Goal: Information Seeking & Learning: Find specific fact

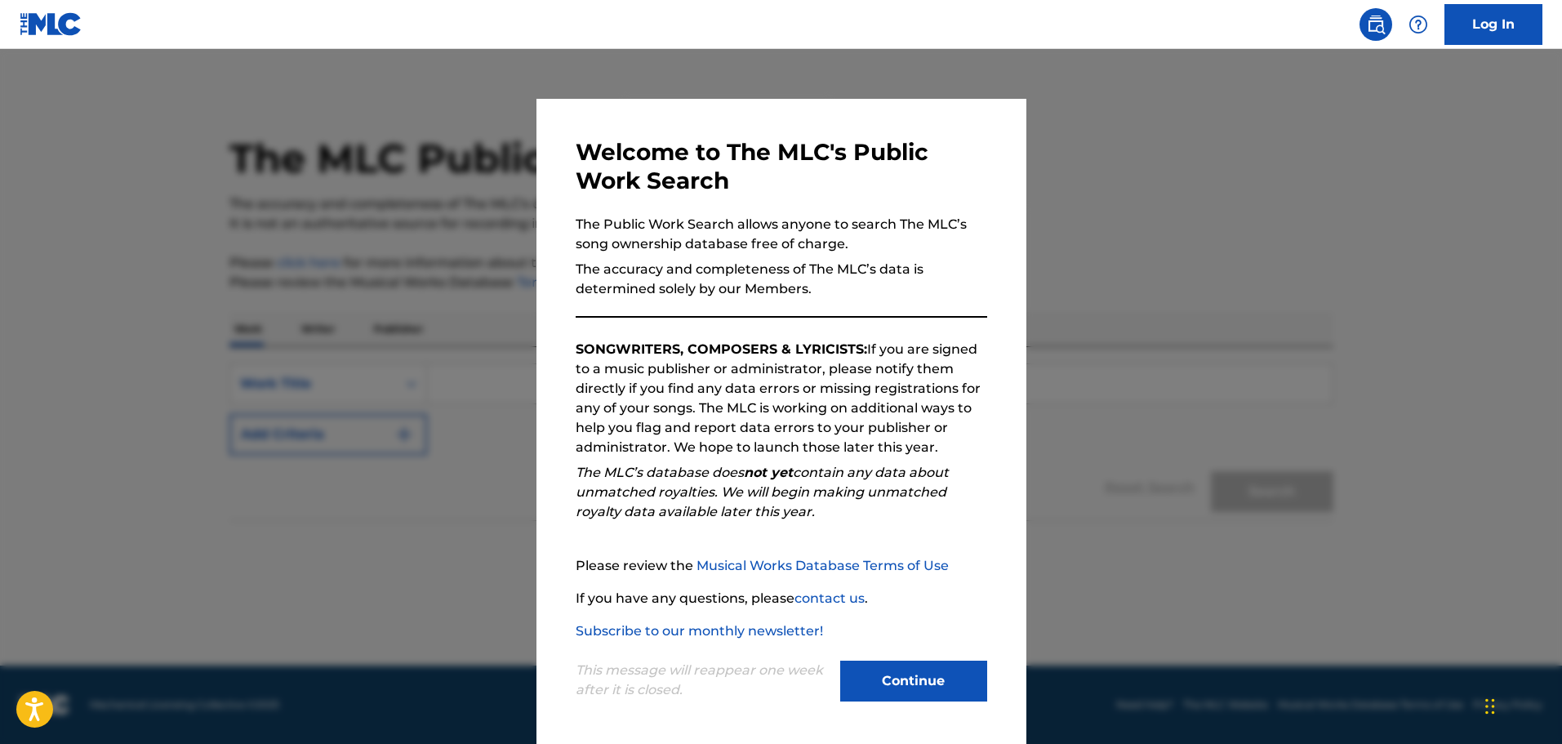
scroll to position [3, 0]
click at [927, 675] on button "Continue" at bounding box center [913, 680] width 147 height 41
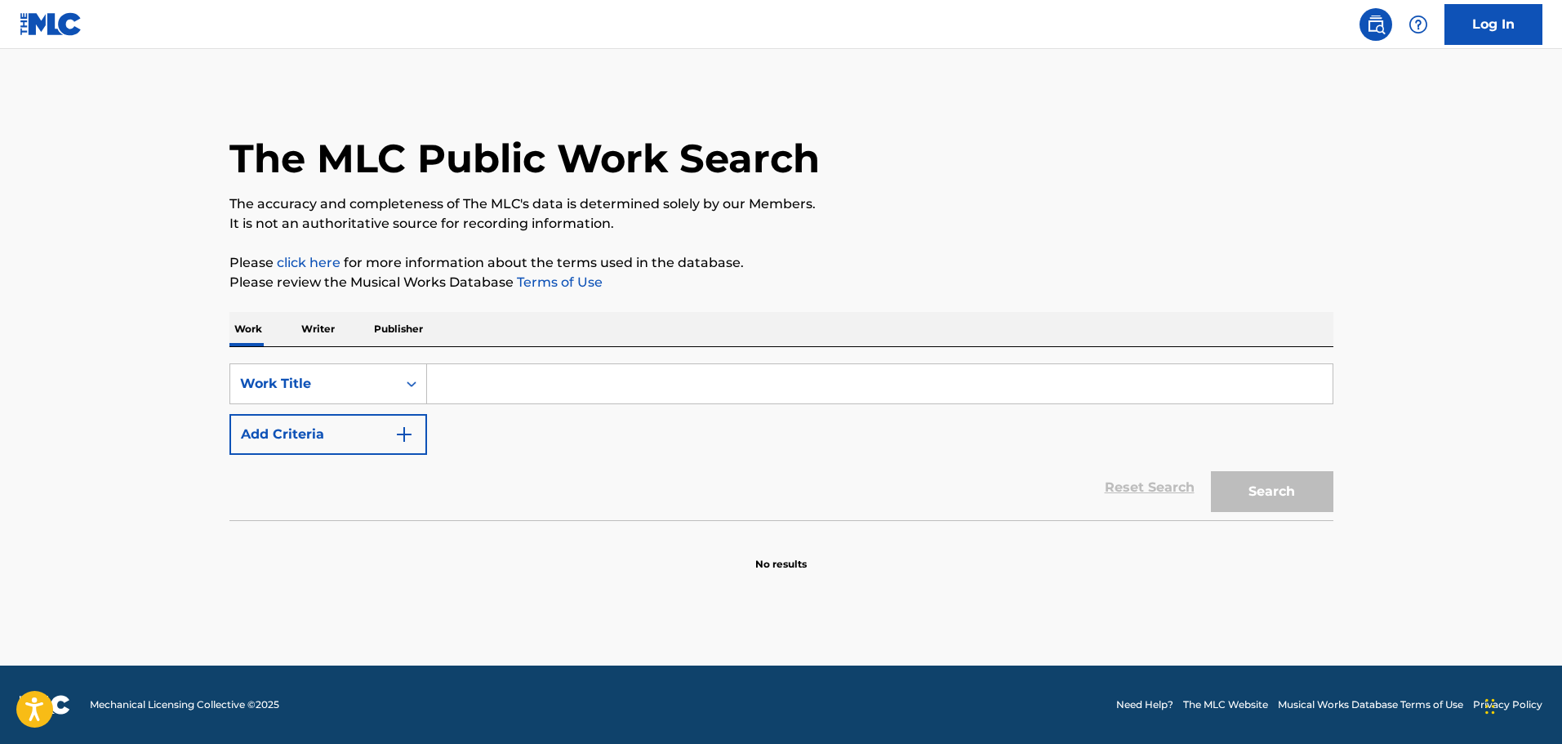
click at [317, 332] on p "Writer" at bounding box center [317, 329] width 43 height 34
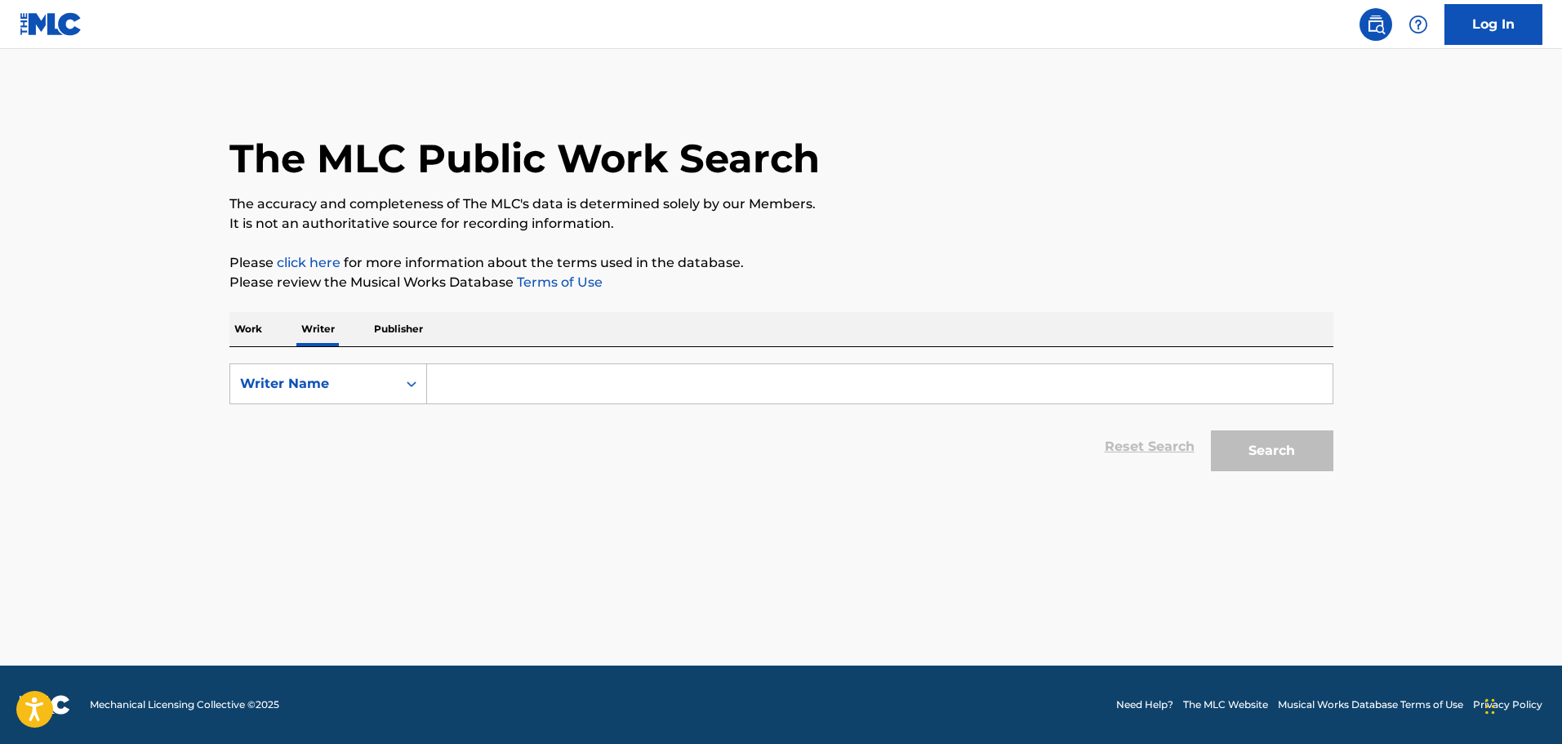
click at [598, 393] on input "Search Form" at bounding box center [880, 383] width 906 height 39
click at [1280, 457] on button "Search" at bounding box center [1272, 450] width 122 height 41
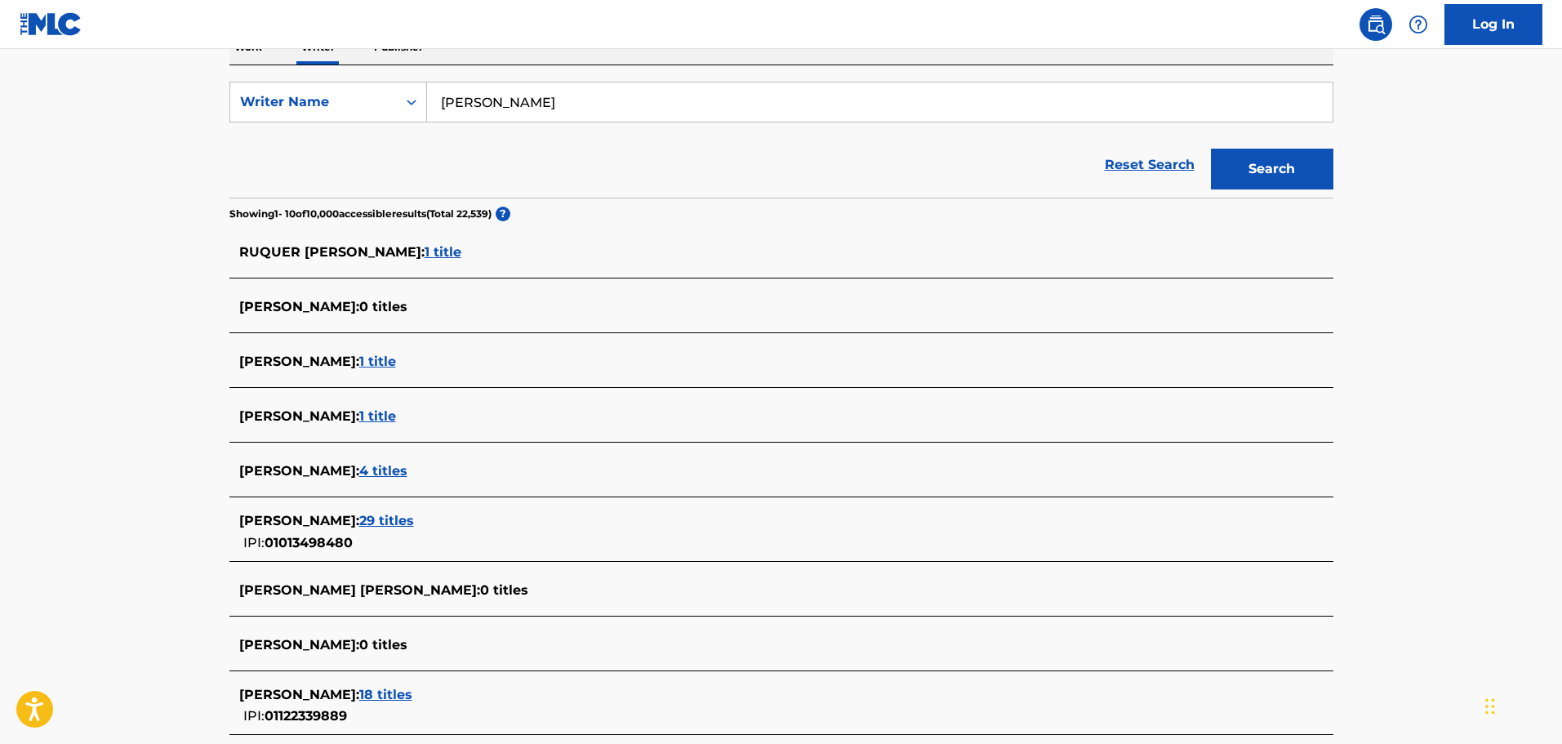
scroll to position [253, 0]
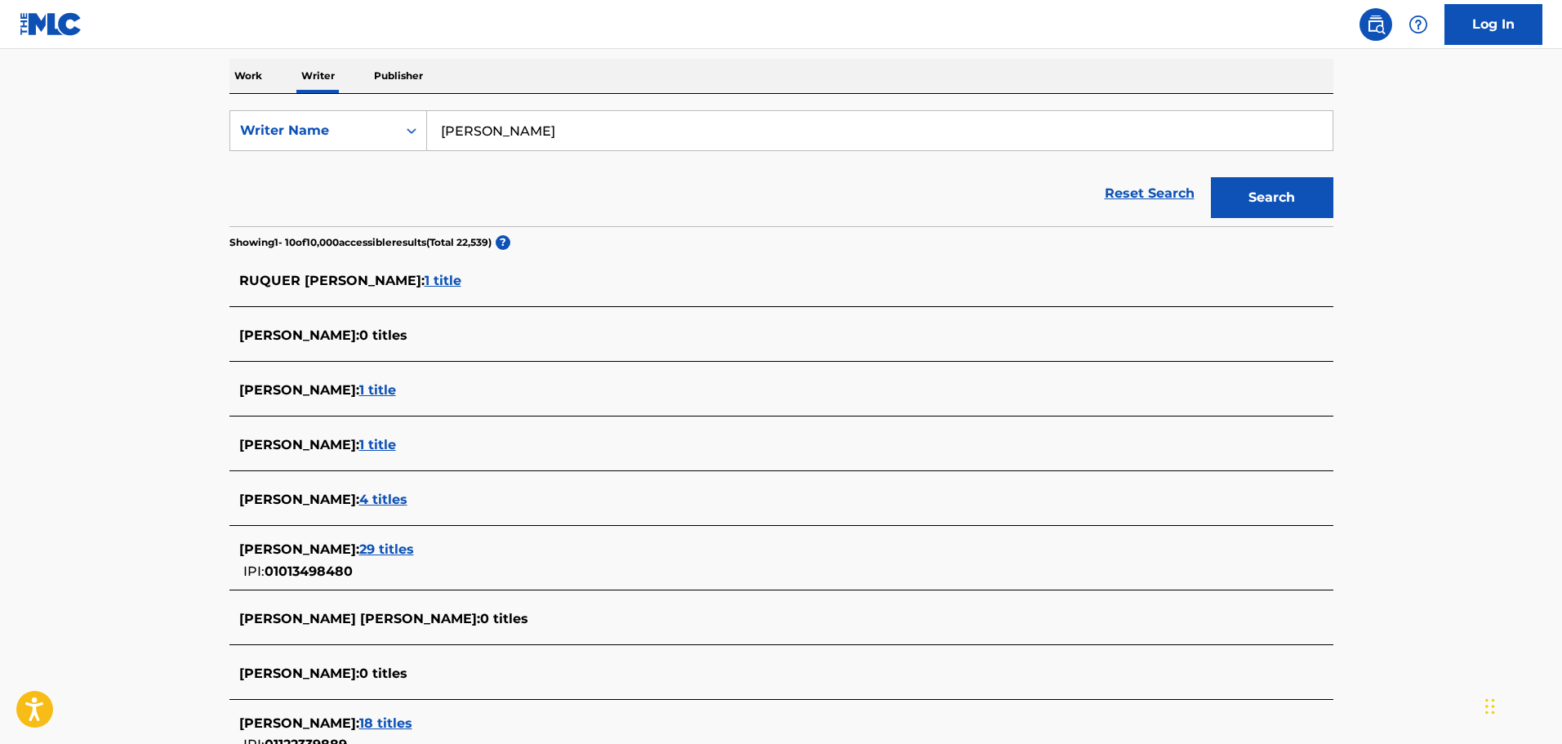
click at [467, 131] on input "[PERSON_NAME]" at bounding box center [880, 130] width 906 height 39
click at [1211, 177] on button "Search" at bounding box center [1272, 197] width 122 height 41
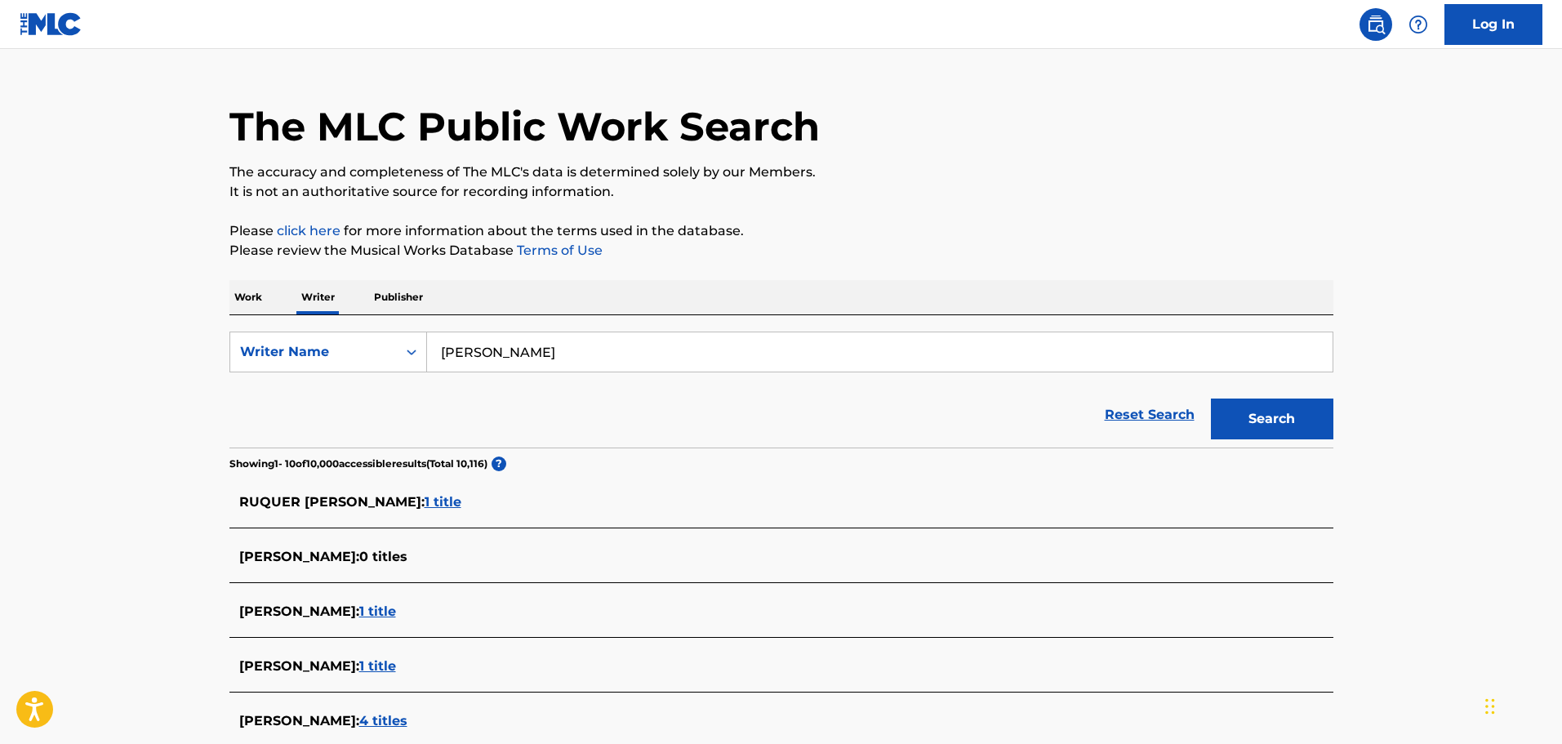
scroll to position [0, 0]
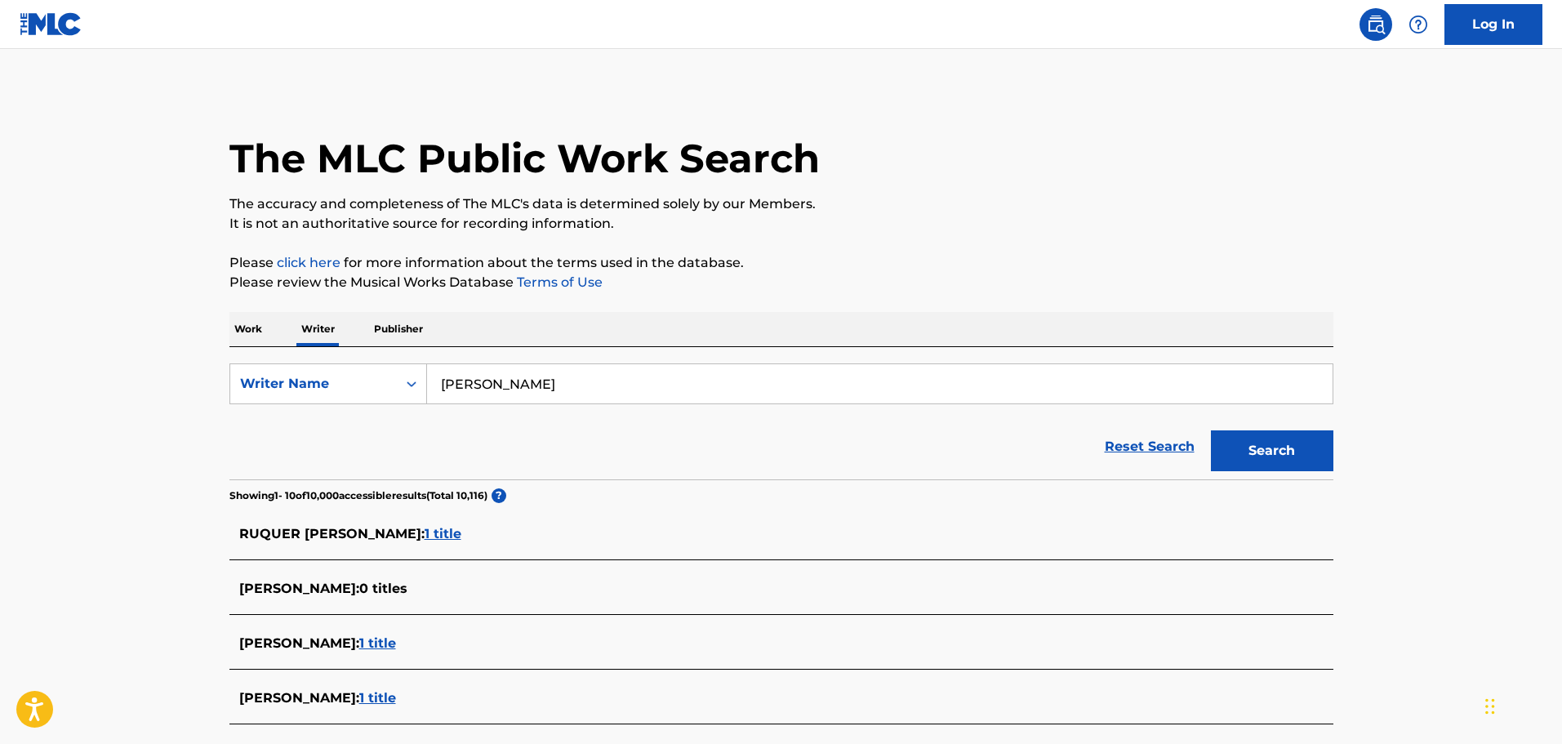
click at [471, 384] on input "[PERSON_NAME]" at bounding box center [880, 383] width 906 height 39
click at [603, 376] on input "[PERSON_NAME]" at bounding box center [880, 383] width 906 height 39
type input "[PERSON_NAME]"
click at [1211, 430] on button "Search" at bounding box center [1272, 450] width 122 height 41
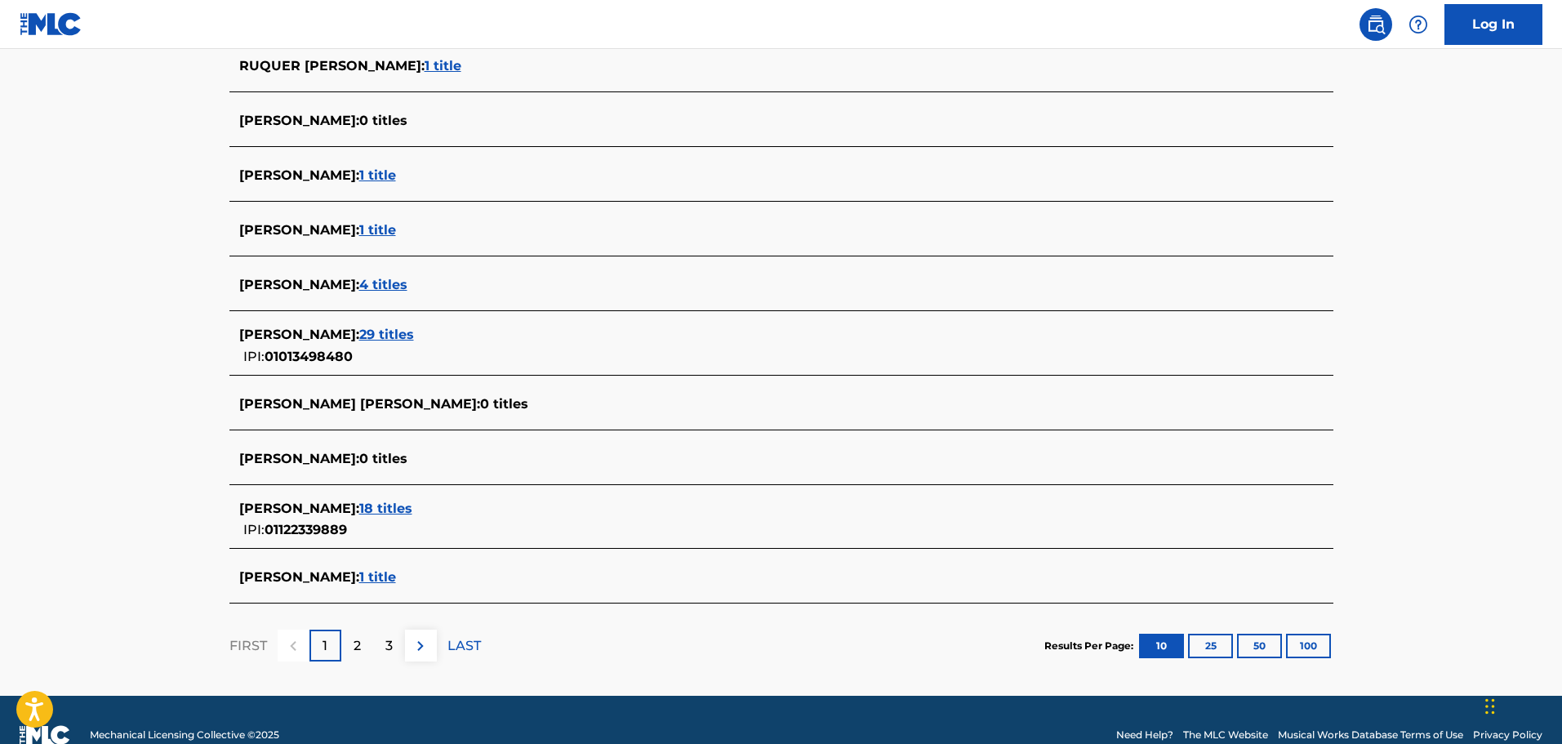
scroll to position [490, 0]
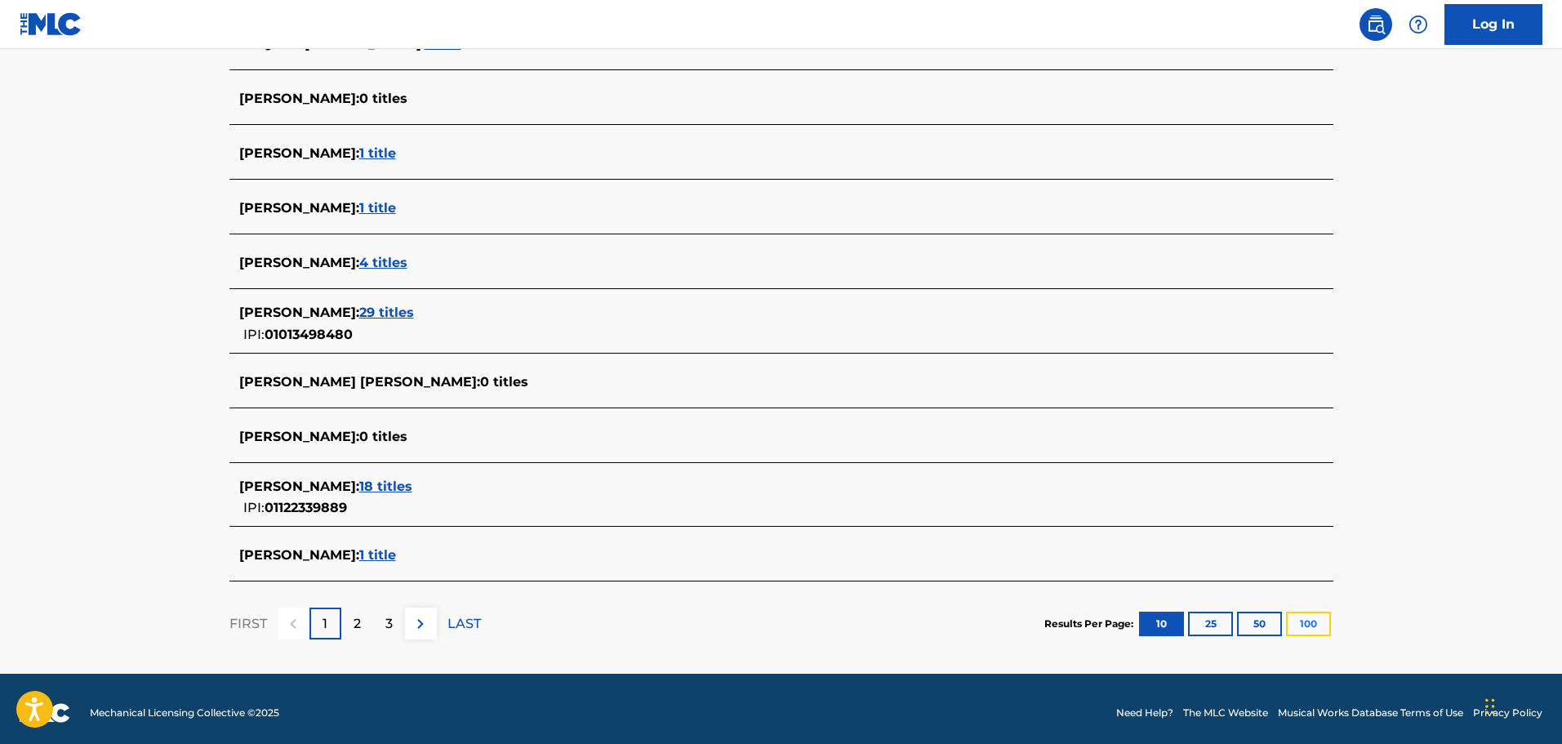
click at [1305, 625] on button "100" at bounding box center [1308, 624] width 45 height 24
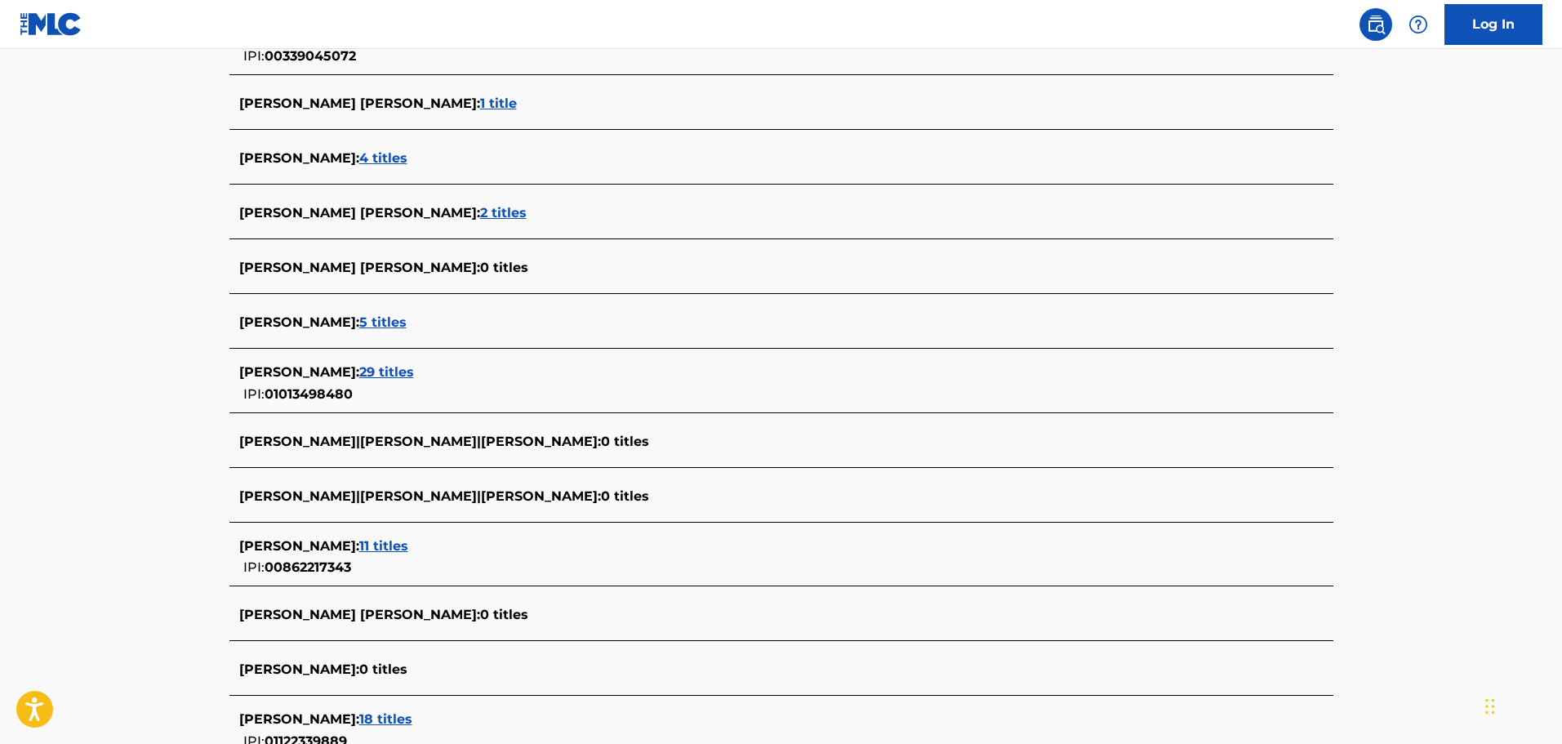
scroll to position [5554, 0]
